Goal: Task Accomplishment & Management: Manage account settings

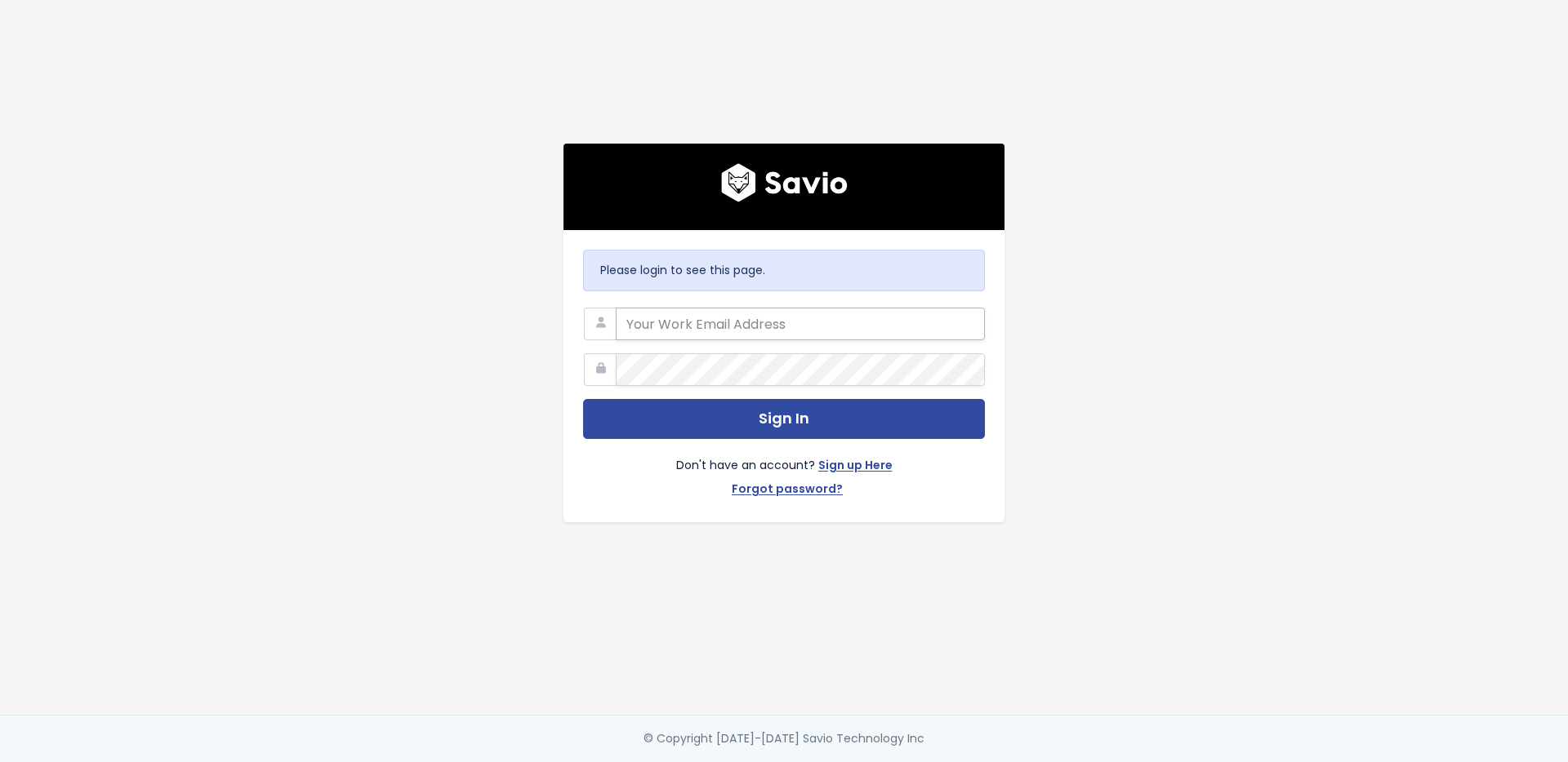
click at [758, 327] on input "email" at bounding box center [800, 324] width 369 height 33
click at [729, 312] on input "email" at bounding box center [800, 324] width 369 height 33
click at [676, 315] on input "email" at bounding box center [800, 324] width 369 height 33
type input "[EMAIL_ADDRESS][DOMAIN_NAME]"
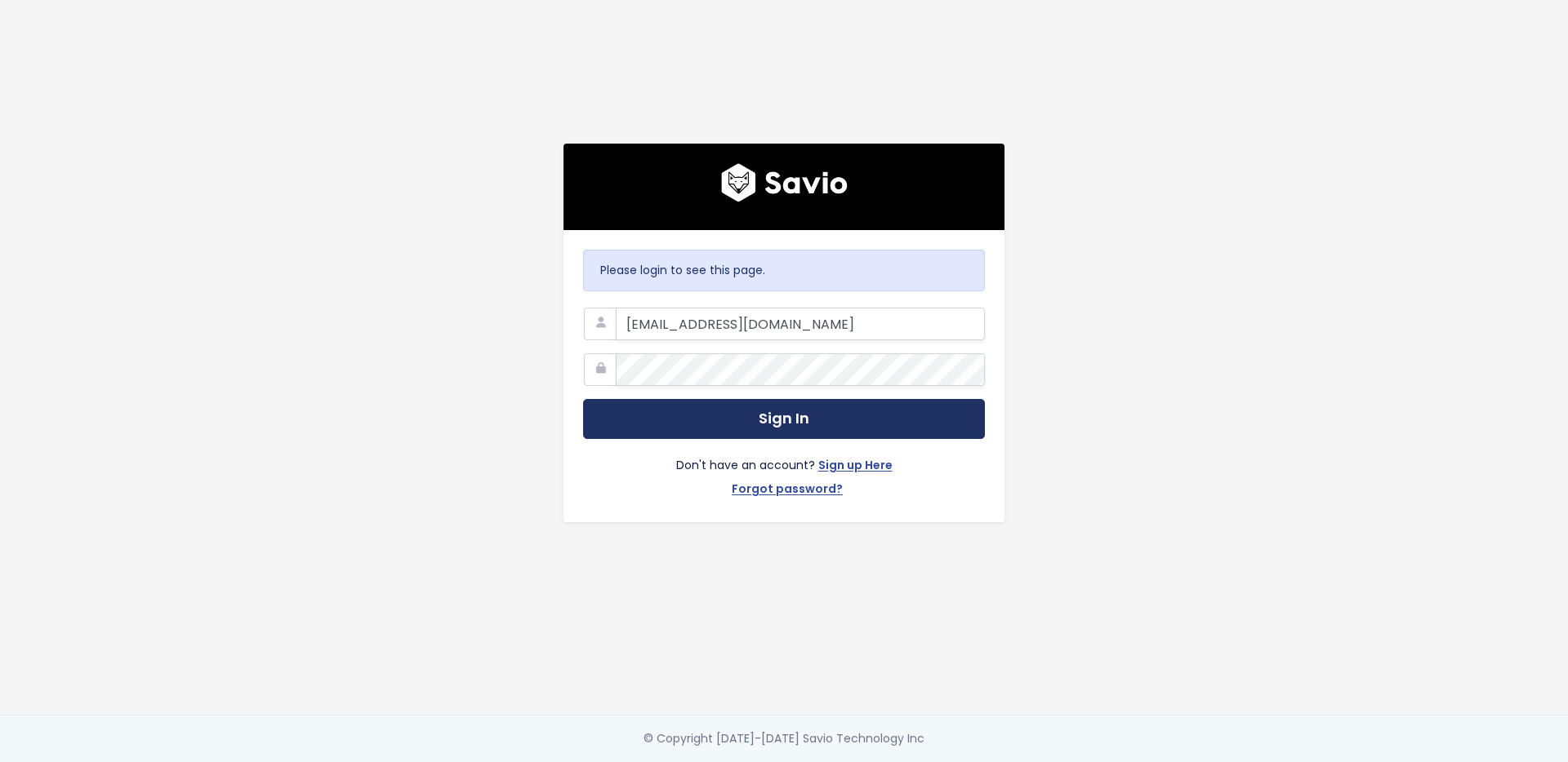
click at [717, 416] on button "Sign In" at bounding box center [783, 419] width 402 height 40
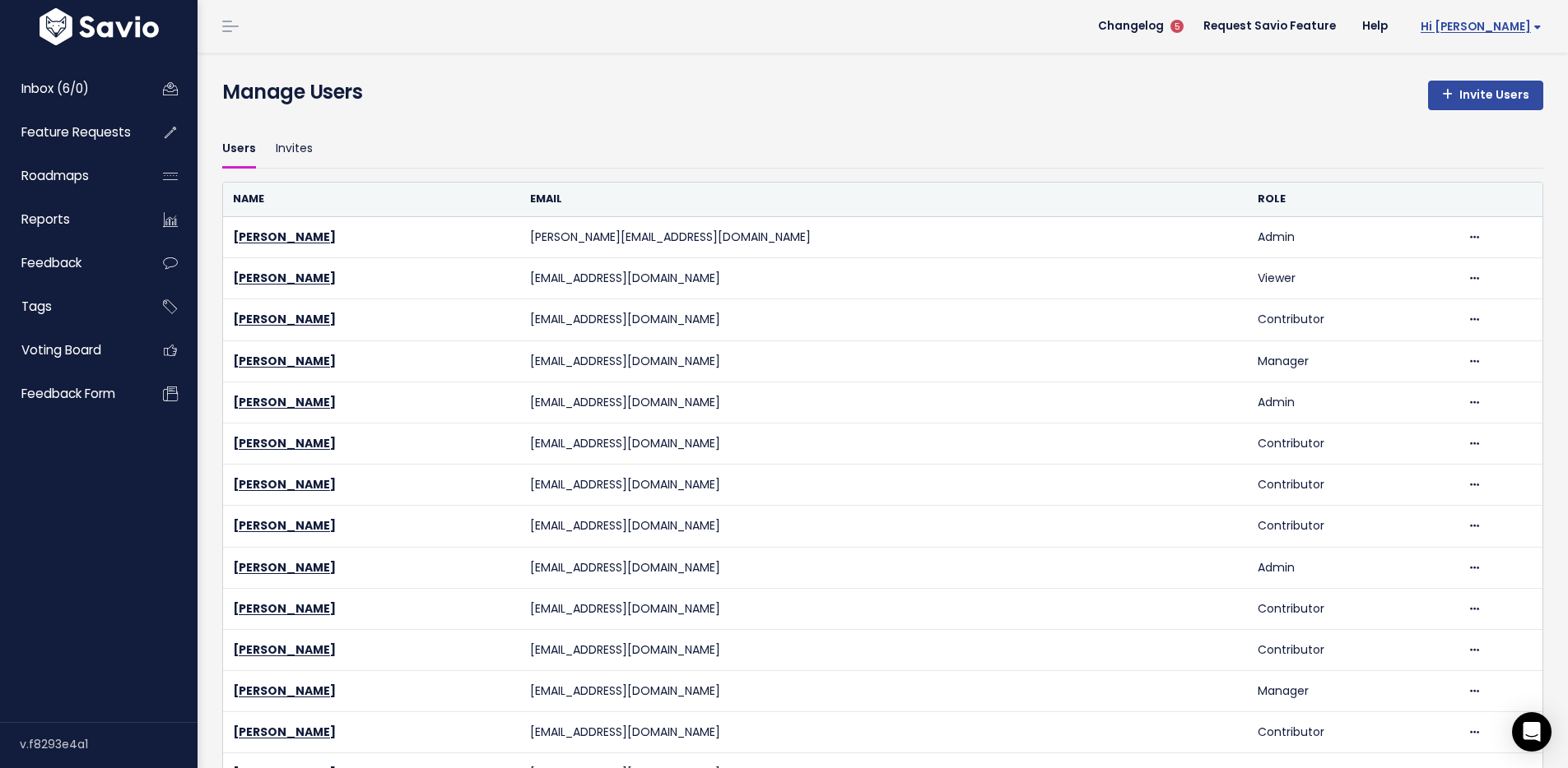
click at [1516, 27] on span "Hi [PERSON_NAME]" at bounding box center [1481, 27] width 121 height 12
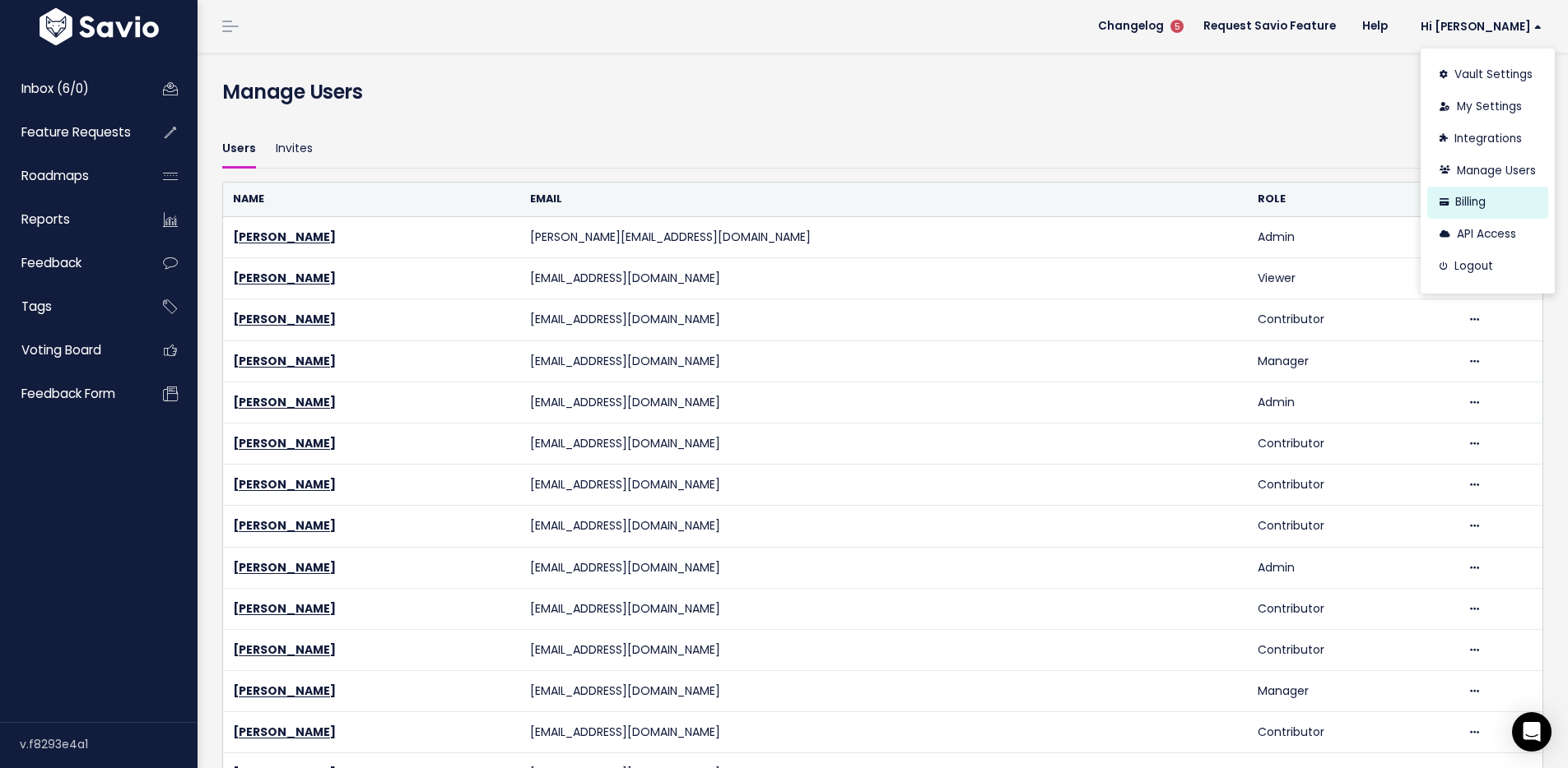
click at [1462, 197] on link "Billing" at bounding box center [1487, 203] width 121 height 32
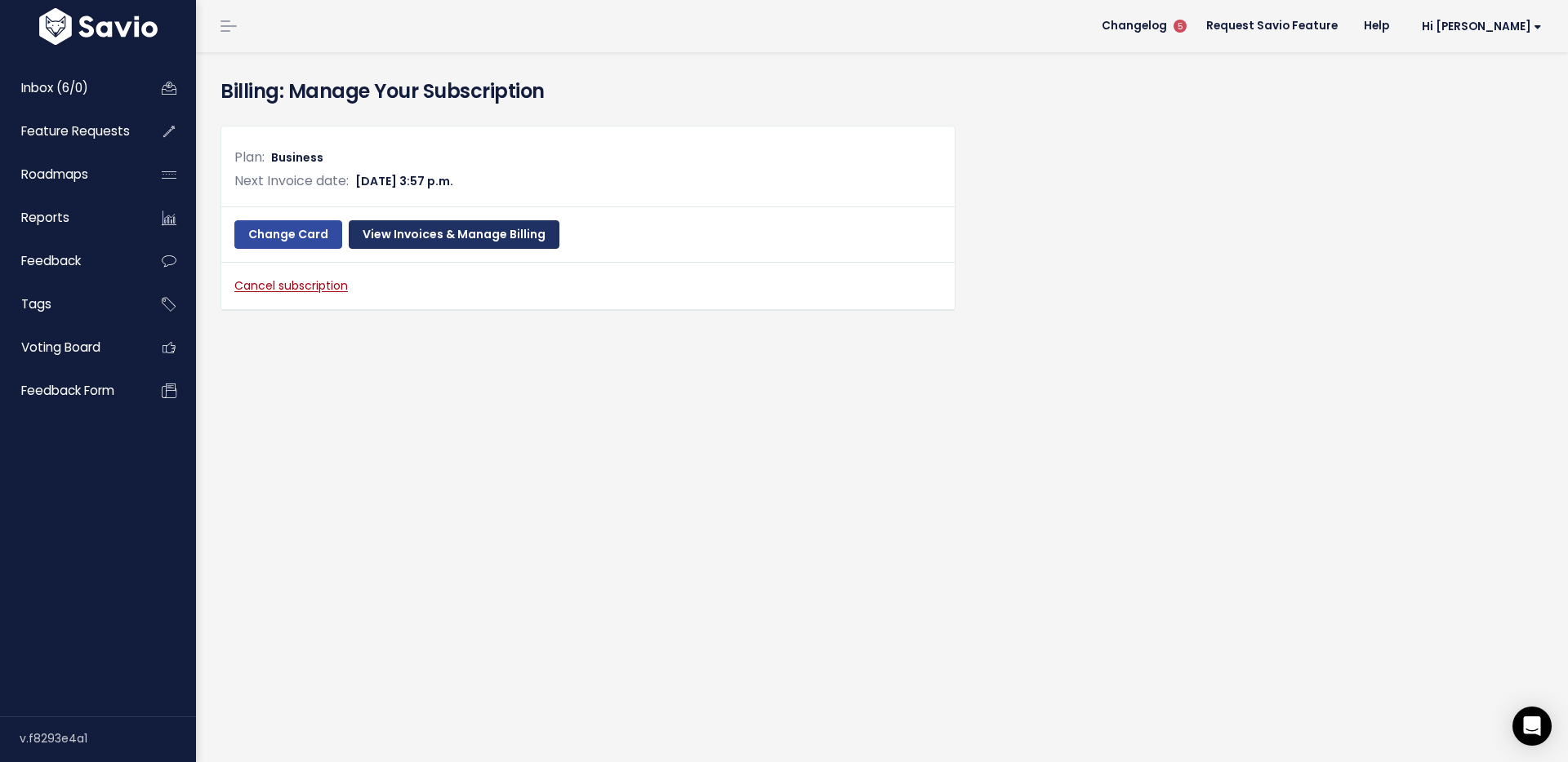
click at [422, 237] on link "View Invoices & Manage Billing" at bounding box center [454, 234] width 211 height 29
